Goal: Task Accomplishment & Management: Complete application form

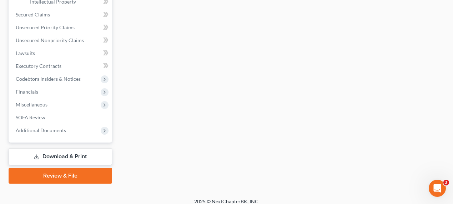
scroll to position [251, 0]
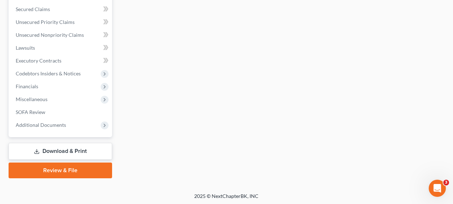
click at [69, 169] on link "Review & File" at bounding box center [60, 170] width 103 height 16
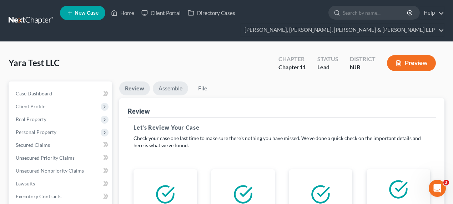
click at [167, 87] on link "Assemble" at bounding box center [170, 88] width 35 height 14
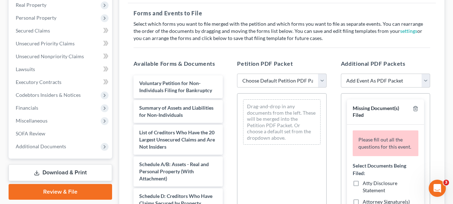
scroll to position [130, 0]
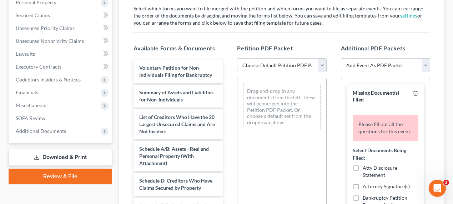
click at [270, 66] on select "Choose Default Petition PDF Packet Complete Bankruptcy Petition (all forms and …" at bounding box center [281, 65] width 89 height 14
click at [269, 69] on select "Choose Default Petition PDF Packet Complete Bankruptcy Petition (all forms and …" at bounding box center [281, 65] width 89 height 14
select select "1"
click at [237, 58] on select "Choose Default Petition PDF Packet Complete Bankruptcy Petition (all forms and …" at bounding box center [281, 65] width 89 height 14
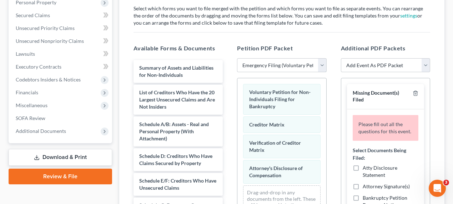
scroll to position [162, 0]
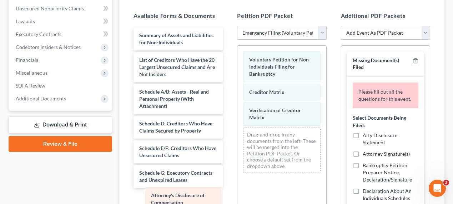
drag, startPoint x: 264, startPoint y: 142, endPoint x: 165, endPoint y: 203, distance: 116.3
click at [237, 178] on div "Attorney's Disclosure of Compensation Voluntary Petition for Non-Individuals Fi…" at bounding box center [281, 112] width 88 height 133
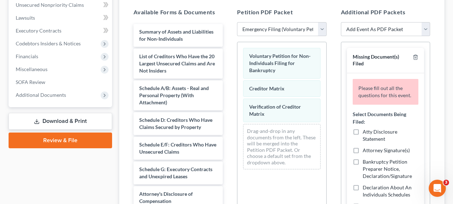
scroll to position [65, 0]
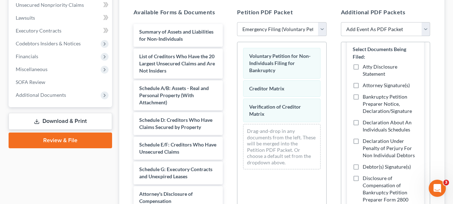
click at [383, 30] on select "Add Event As PDF Packet 20 Largest Unsecured Creditors Amended Attorney Compens…" at bounding box center [385, 29] width 89 height 14
select select "1"
click at [341, 22] on select "Add Event As PDF Packet 20 Largest Unsecured Creditors Amended Attorney Compens…" at bounding box center [385, 29] width 89 height 14
select select
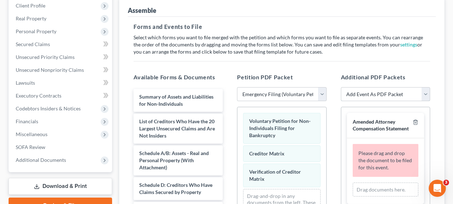
scroll to position [198, 0]
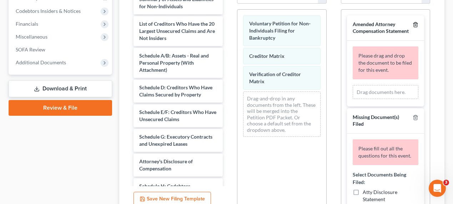
click at [412, 25] on icon "button" at bounding box center [415, 25] width 6 height 6
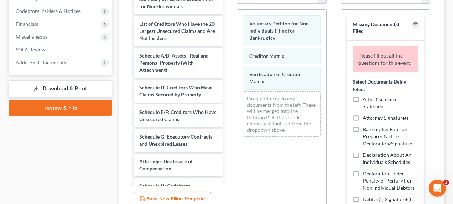
click at [362, 105] on label "Atty Disclosure Statement" at bounding box center [390, 103] width 56 height 14
click at [365, 100] on input "Atty Disclosure Statement" at bounding box center [367, 98] width 5 height 5
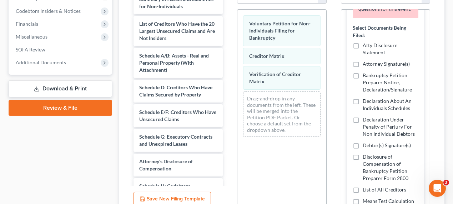
scroll to position [908, 0]
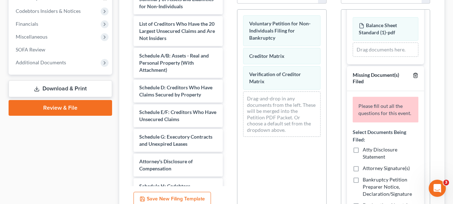
click at [412, 72] on icon "button" at bounding box center [415, 75] width 6 height 6
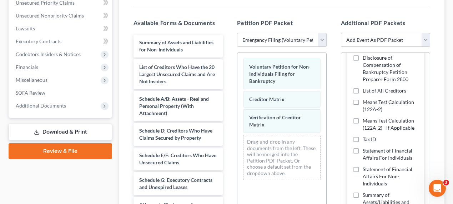
scroll to position [166, 0]
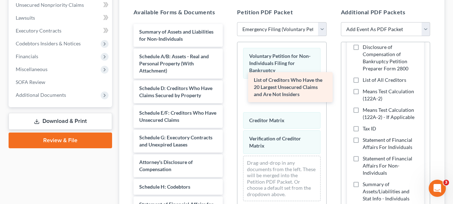
drag, startPoint x: 165, startPoint y: 64, endPoint x: 275, endPoint y: 90, distance: 112.9
click at [228, 90] on div "List of Creditors Who Have the 20 Largest Unsecured Claims and Are Not Insiders…" at bounding box center [178, 162] width 101 height 276
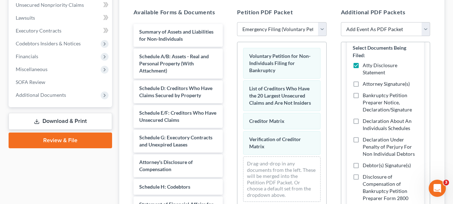
scroll to position [35, 0]
click at [362, 65] on label "Atty Disclosure Statement" at bounding box center [390, 69] width 56 height 14
click at [365, 65] on input "Atty Disclosure Statement" at bounding box center [367, 64] width 5 height 5
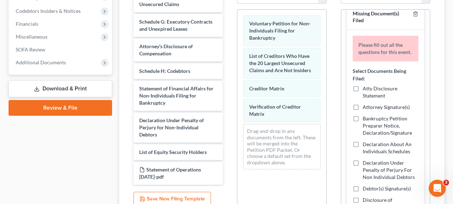
scroll to position [0, 0]
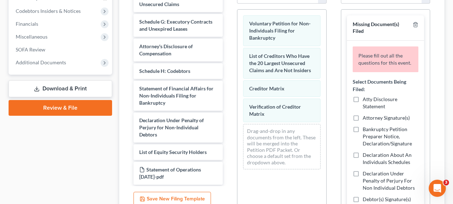
click at [362, 106] on label "Atty Disclosure Statement" at bounding box center [390, 103] width 56 height 14
click at [365, 100] on input "Atty Disclosure Statement" at bounding box center [367, 98] width 5 height 5
checkbox input "true"
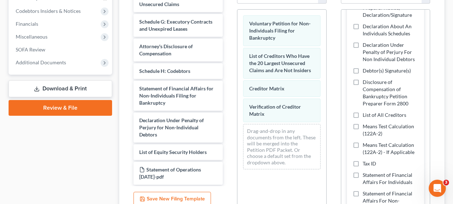
scroll to position [97, 0]
click at [362, 44] on label "Declaration Under Penalty of Perjury For Non Individual Debtors" at bounding box center [390, 51] width 56 height 21
click at [365, 44] on input "Declaration Under Penalty of Perjury For Non Individual Debtors" at bounding box center [367, 43] width 5 height 5
click at [362, 45] on label "Declaration Under Penalty of Perjury For Non Individual Debtors" at bounding box center [390, 51] width 56 height 21
click at [365, 45] on input "Declaration Under Penalty of Perjury For Non Individual Debtors" at bounding box center [367, 43] width 5 height 5
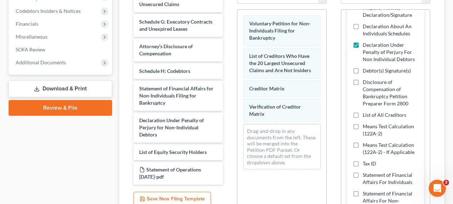
checkbox input "false"
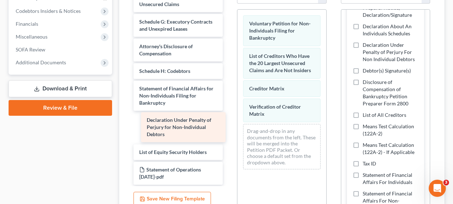
scroll to position [51, 0]
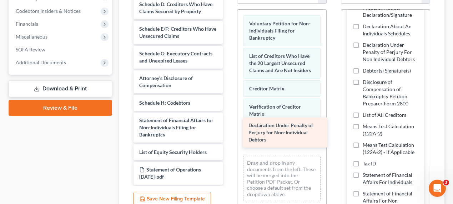
drag, startPoint x: 157, startPoint y: 121, endPoint x: 265, endPoint y: 129, distance: 108.4
click at [228, 129] on div "Declaration Under Penalty of Perjury for Non-Individual Debtors Summary of Asse…" at bounding box center [178, 62] width 101 height 244
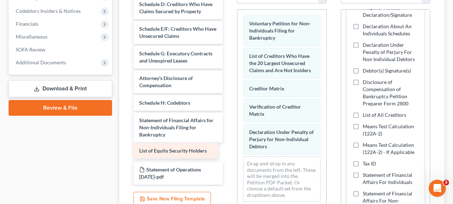
scroll to position [34, 0]
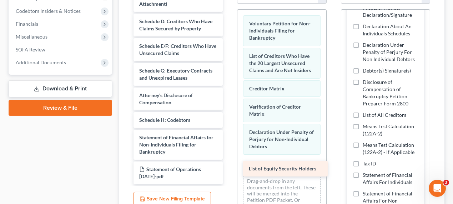
drag, startPoint x: 174, startPoint y: 152, endPoint x: 284, endPoint y: 170, distance: 111.0
click at [228, 170] on div "List of Equity Security Holders Summary of Assets and Liabilities for Non-Indiv…" at bounding box center [178, 70] width 101 height 227
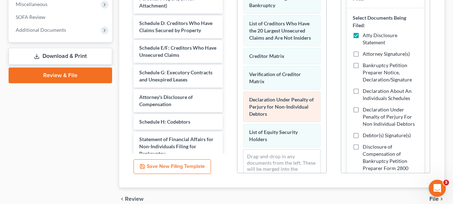
scroll to position [0, 0]
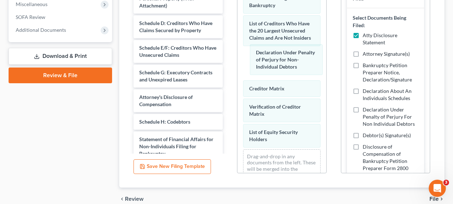
drag, startPoint x: 268, startPoint y: 105, endPoint x: 275, endPoint y: 54, distance: 50.7
click at [275, 53] on div "Declaration Under Penalty of Perjury for Non-Individual Debtors Voluntary Petit…" at bounding box center [281, 88] width 88 height 223
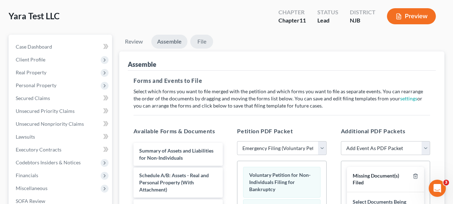
scroll to position [36, 0]
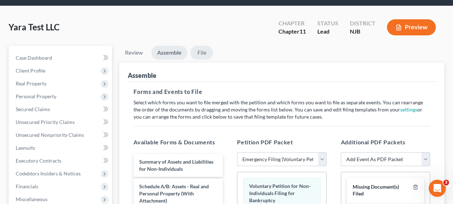
click at [201, 51] on link "File" at bounding box center [201, 53] width 23 height 14
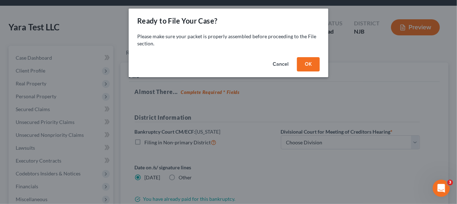
click at [310, 64] on button "OK" at bounding box center [308, 64] width 23 height 14
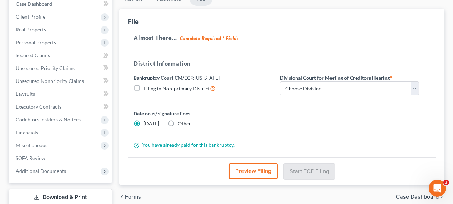
scroll to position [136, 0]
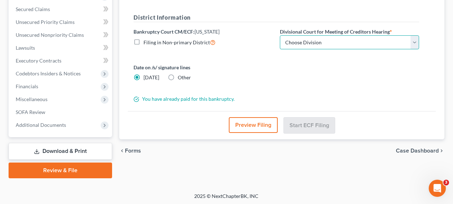
click at [295, 41] on select "Choose Division [GEOGRAPHIC_DATA] [GEOGRAPHIC_DATA]/[GEOGRAPHIC_DATA] [GEOGRAPH…" at bounding box center [349, 42] width 139 height 14
select select "2"
click at [280, 35] on select "Choose Division [GEOGRAPHIC_DATA] [GEOGRAPHIC_DATA]/[GEOGRAPHIC_DATA] [GEOGRAPH…" at bounding box center [349, 42] width 139 height 14
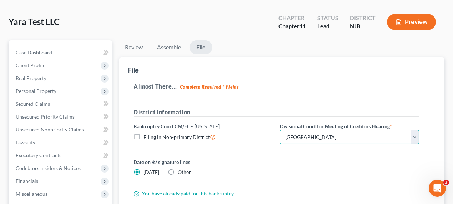
scroll to position [39, 0]
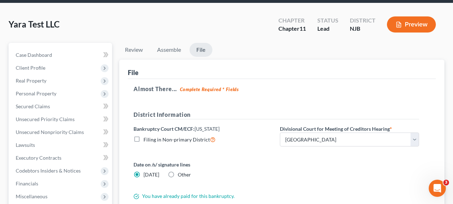
click at [410, 25] on button "Preview" at bounding box center [411, 24] width 49 height 16
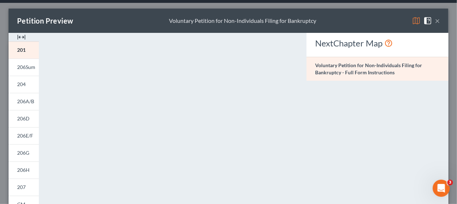
click at [435, 22] on button "×" at bounding box center [437, 20] width 5 height 9
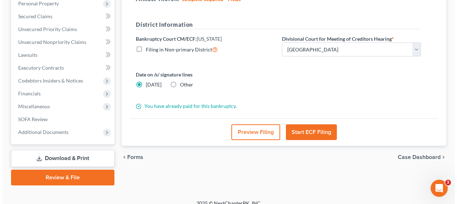
scroll to position [136, 0]
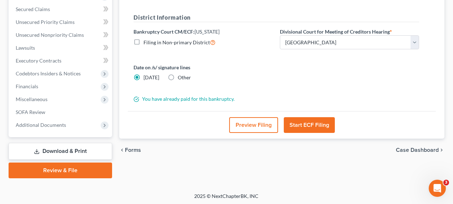
click at [254, 127] on button "Preview Filing" at bounding box center [253, 125] width 49 height 16
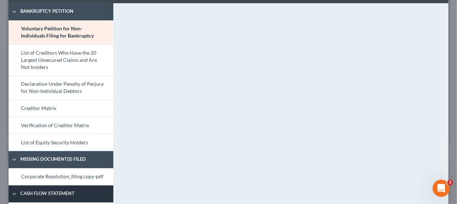
scroll to position [29, 0]
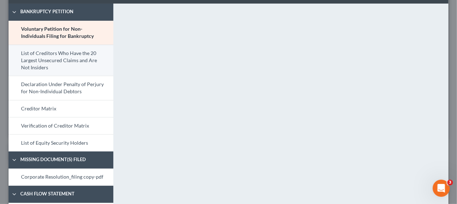
click at [59, 64] on link "List of Creditors Who Have the 20 Largest Unsecured Claims and Are Not Insiders" at bounding box center [61, 60] width 105 height 31
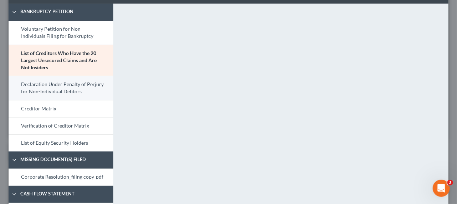
click at [39, 86] on link "Declaration Under Penalty of Perjury for Non-Individual Debtors" at bounding box center [61, 88] width 105 height 24
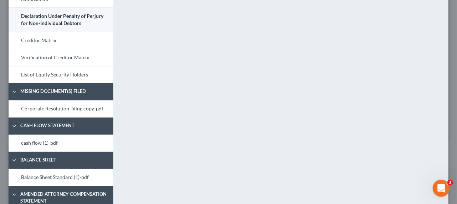
scroll to position [61, 0]
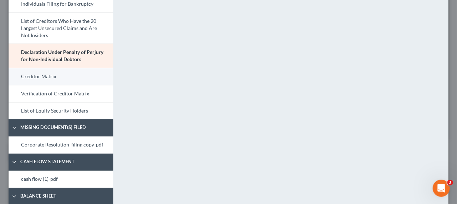
click at [74, 76] on link "Creditor Matrix" at bounding box center [61, 76] width 105 height 17
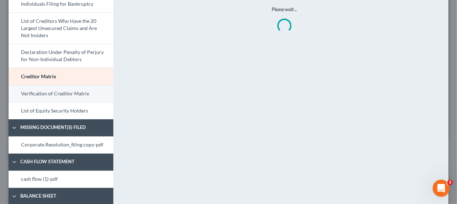
click at [74, 98] on link "Verification of Creditor Matrix" at bounding box center [61, 93] width 105 height 17
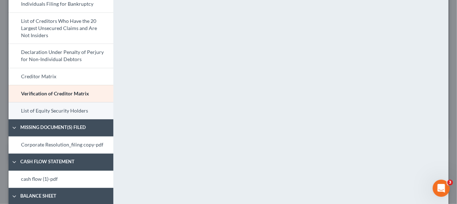
click at [56, 117] on link "List of Equity Security Holders" at bounding box center [61, 110] width 105 height 17
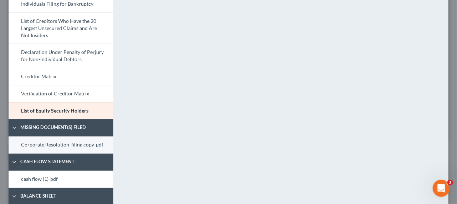
click at [44, 145] on link "Corporate Resolution_filing copy-pdf" at bounding box center [61, 144] width 105 height 17
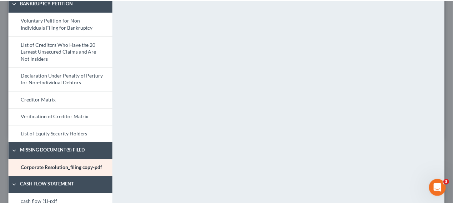
scroll to position [0, 0]
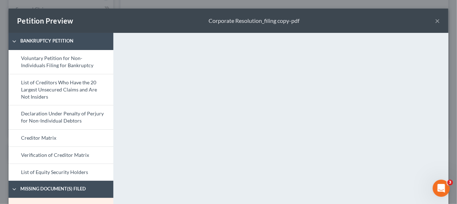
click at [435, 20] on button "×" at bounding box center [437, 20] width 5 height 9
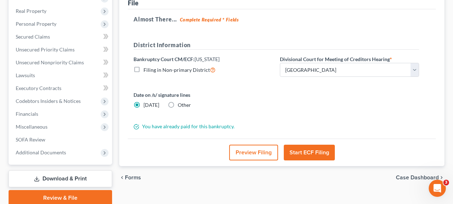
scroll to position [6, 0]
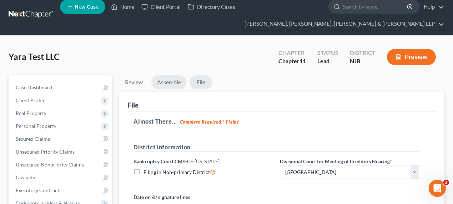
click at [161, 76] on link "Assemble" at bounding box center [168, 82] width 35 height 14
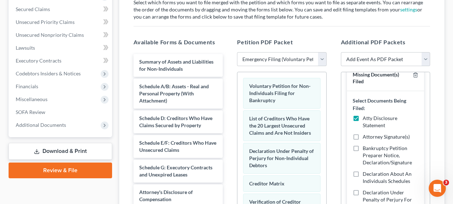
scroll to position [2, 0]
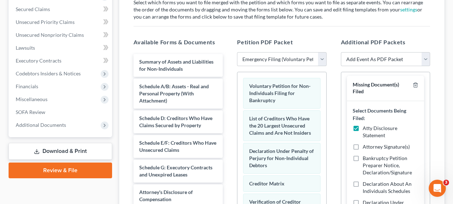
click at [362, 125] on label "Atty Disclosure Statement" at bounding box center [390, 132] width 56 height 14
click at [365, 125] on input "Atty Disclosure Statement" at bounding box center [367, 127] width 5 height 5
checkbox input "false"
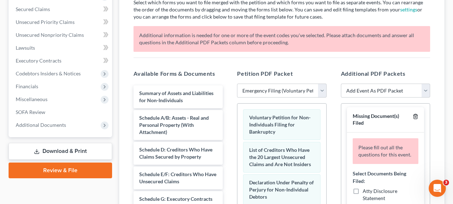
click at [413, 115] on polyline "button" at bounding box center [415, 115] width 4 height 0
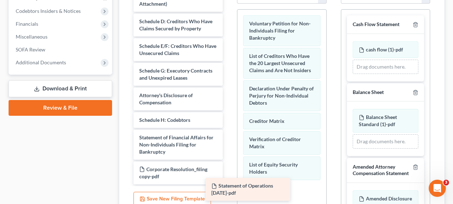
scroll to position [34, 0]
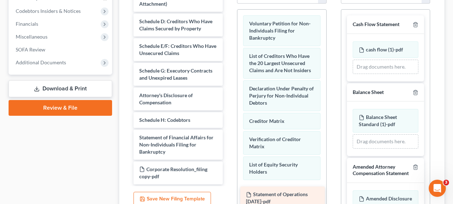
drag, startPoint x: 169, startPoint y: 148, endPoint x: 276, endPoint y: 199, distance: 118.1
click at [228, 184] on div "Statement of Operations [DATE]-pdf Summary of Assets and Liabilities for Non-In…" at bounding box center [178, 70] width 101 height 227
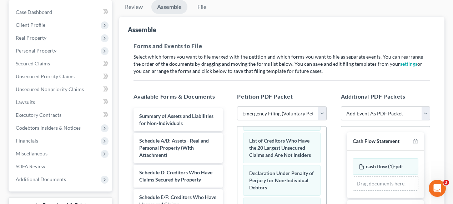
scroll to position [0, 0]
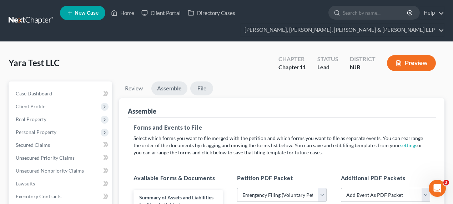
click at [204, 87] on link "File" at bounding box center [201, 88] width 23 height 14
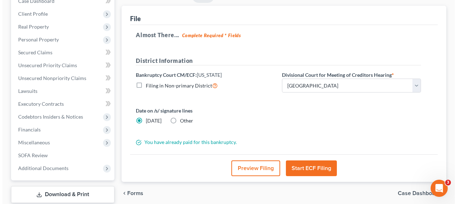
scroll to position [130, 0]
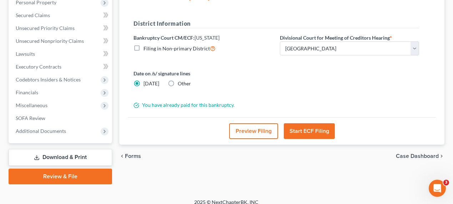
click at [302, 131] on button "Start ECF Filing" at bounding box center [309, 131] width 51 height 16
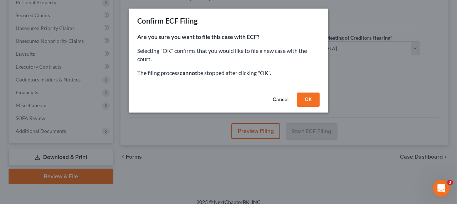
click at [307, 100] on button "OK" at bounding box center [308, 99] width 23 height 14
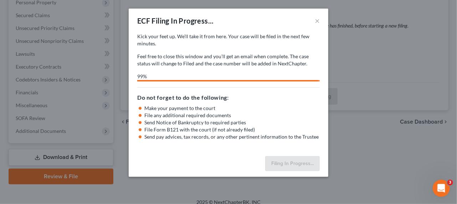
select select "2"
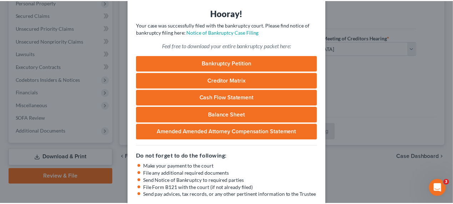
scroll to position [0, 0]
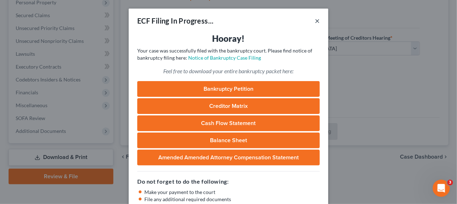
click at [315, 21] on button "×" at bounding box center [317, 20] width 5 height 9
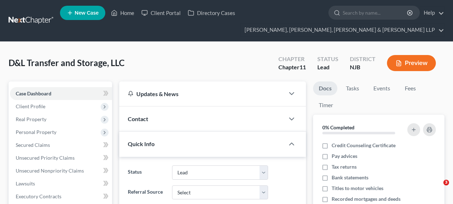
select select "10"
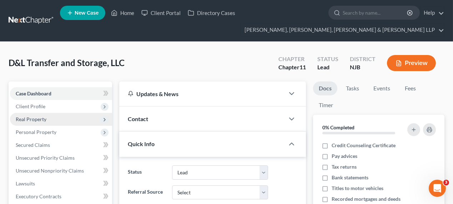
click at [53, 122] on span "Real Property" at bounding box center [61, 119] width 102 height 13
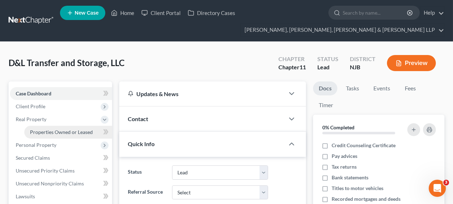
click at [59, 130] on span "Properties Owned or Leased" at bounding box center [61, 132] width 63 height 6
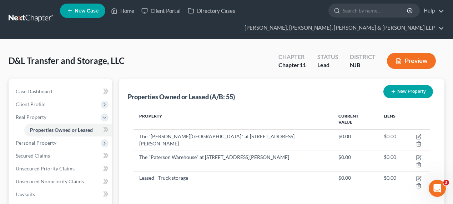
scroll to position [32, 0]
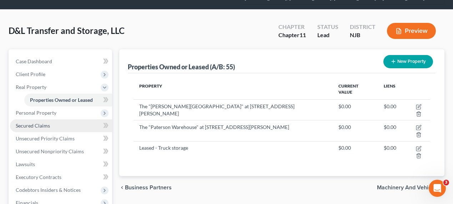
click at [32, 122] on span "Secured Claims" at bounding box center [33, 125] width 34 height 6
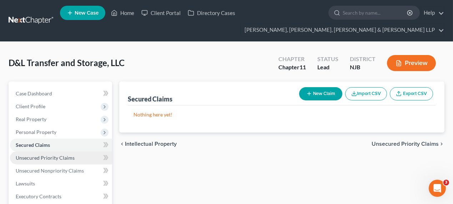
click at [67, 154] on span "Unsecured Priority Claims" at bounding box center [45, 157] width 59 height 6
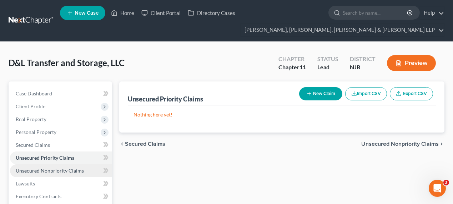
click at [65, 171] on span "Unsecured Nonpriority Claims" at bounding box center [50, 170] width 68 height 6
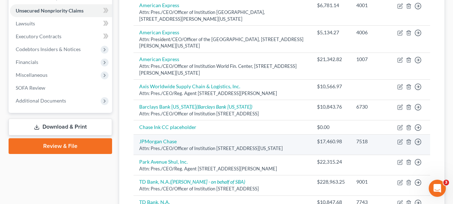
scroll to position [92, 0]
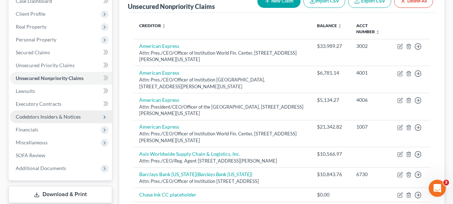
click at [49, 116] on span "Codebtors Insiders & Notices" at bounding box center [48, 116] width 65 height 6
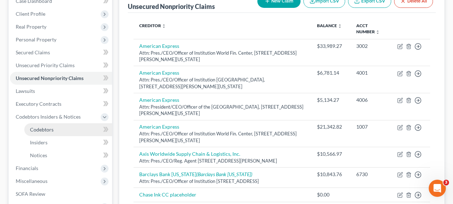
click at [51, 129] on span "Codebtors" at bounding box center [42, 129] width 24 height 6
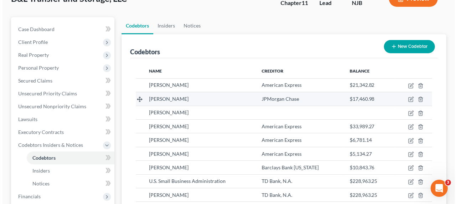
scroll to position [65, 0]
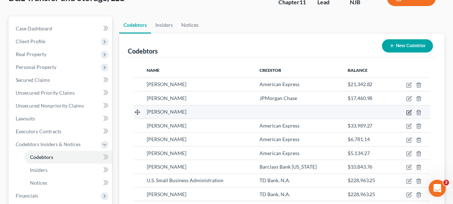
click at [406, 111] on icon "button" at bounding box center [409, 113] width 6 height 6
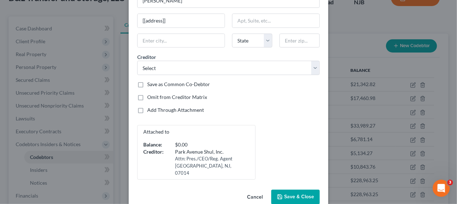
scroll to position [53, 0]
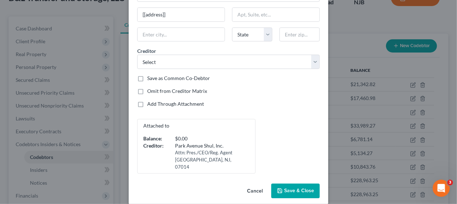
click at [246, 184] on button "Cancel" at bounding box center [255, 191] width 27 height 14
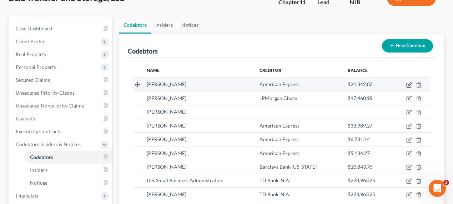
click at [411, 85] on icon "button" at bounding box center [408, 85] width 4 height 4
select select "0"
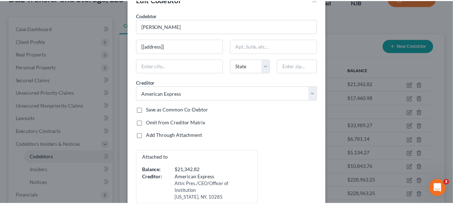
scroll to position [60, 0]
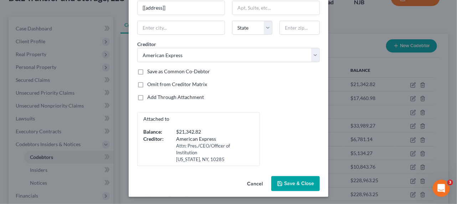
click at [257, 187] on button "Cancel" at bounding box center [255, 184] width 27 height 14
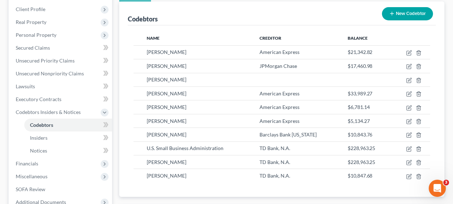
scroll to position [130, 0]
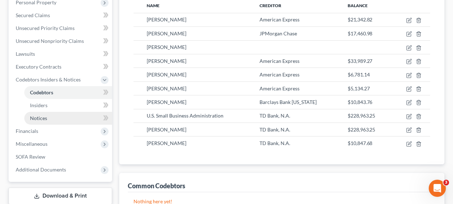
click at [54, 118] on link "Notices" at bounding box center [68, 118] width 88 height 13
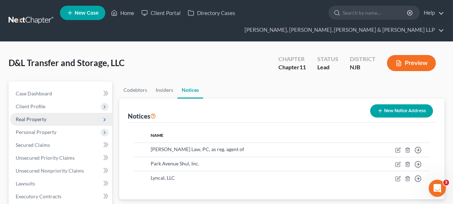
click at [62, 120] on span "Real Property" at bounding box center [61, 119] width 102 height 13
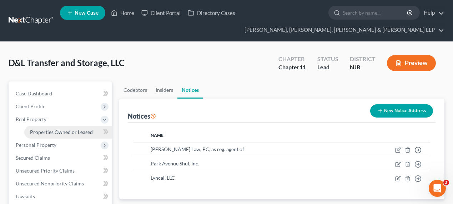
click at [61, 133] on span "Properties Owned or Leased" at bounding box center [61, 132] width 63 height 6
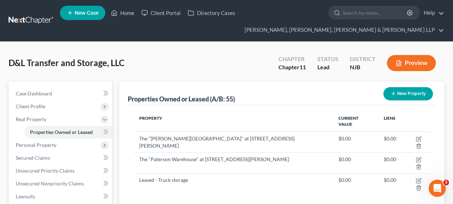
scroll to position [32, 0]
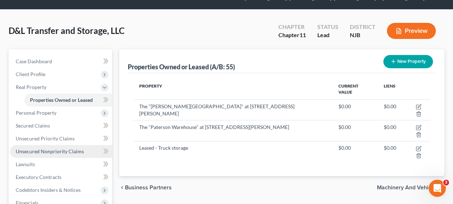
click at [57, 148] on span "Unsecured Nonpriority Claims" at bounding box center [50, 151] width 68 height 6
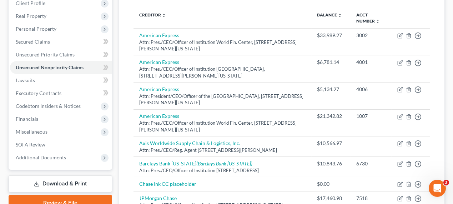
scroll to position [92, 0]
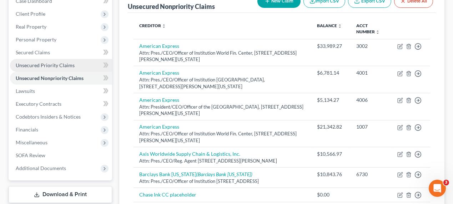
click at [66, 67] on link "Unsecured Priority Claims" at bounding box center [61, 65] width 102 height 13
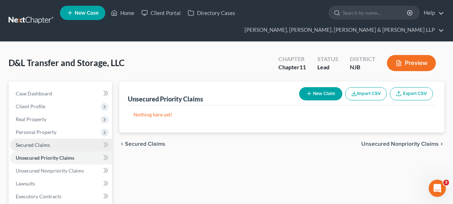
click at [72, 138] on link "Secured Claims" at bounding box center [61, 144] width 102 height 13
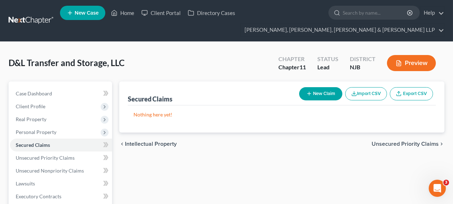
click at [326, 92] on button "New Claim" at bounding box center [320, 93] width 43 height 13
select select "0"
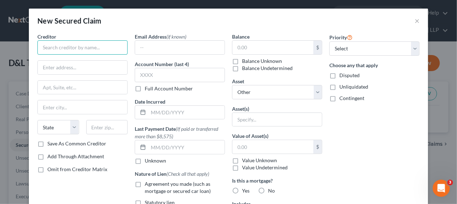
click at [91, 44] on input "text" at bounding box center [82, 47] width 90 height 14
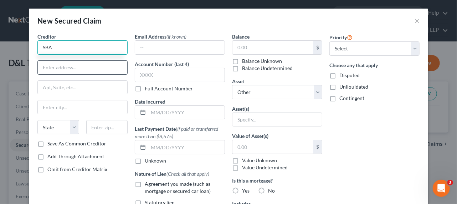
type input "SBA"
click at [85, 66] on input "text" at bounding box center [83, 68] width 90 height 14
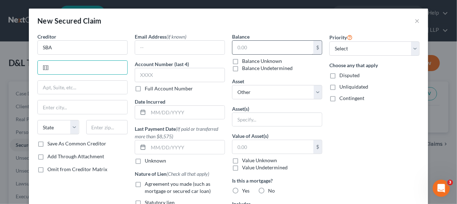
type input "[[]]"
click at [237, 43] on input "text" at bounding box center [273, 48] width 81 height 14
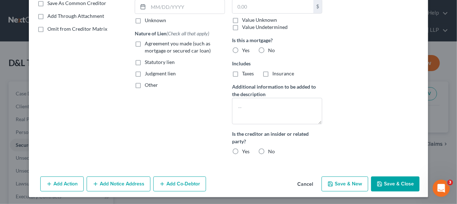
type input "240,000"
click at [391, 179] on button "Save & Close" at bounding box center [395, 183] width 49 height 15
select select
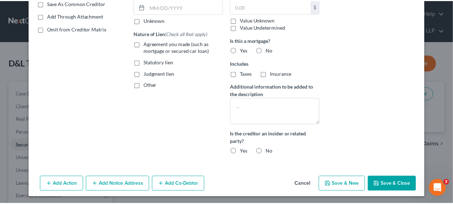
scroll to position [74, 0]
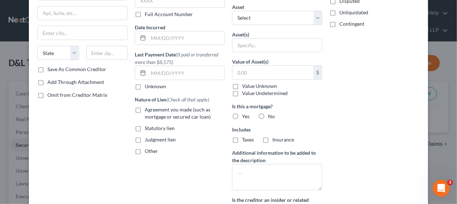
type input "240,000.00"
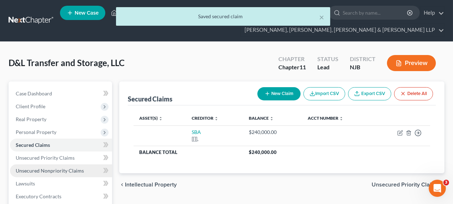
click at [40, 170] on span "Unsecured Nonpriority Claims" at bounding box center [50, 170] width 68 height 6
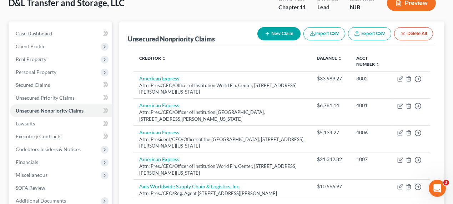
scroll to position [60, 0]
click at [46, 83] on span "Secured Claims" at bounding box center [33, 85] width 34 height 6
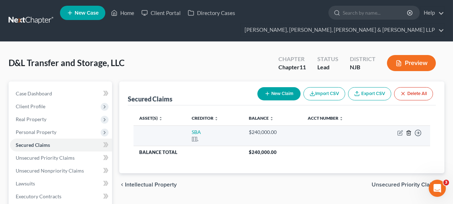
click at [406, 132] on icon "button" at bounding box center [409, 133] width 6 height 6
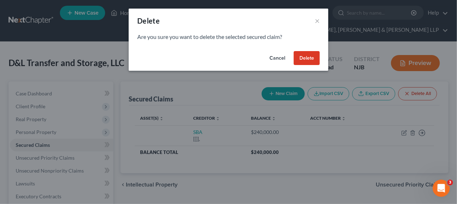
click at [305, 56] on button "Delete" at bounding box center [307, 58] width 26 height 14
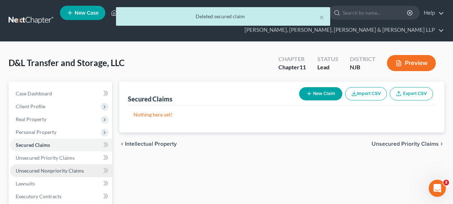
click at [63, 170] on span "Unsecured Nonpriority Claims" at bounding box center [50, 170] width 68 height 6
